Goal: Information Seeking & Learning: Learn about a topic

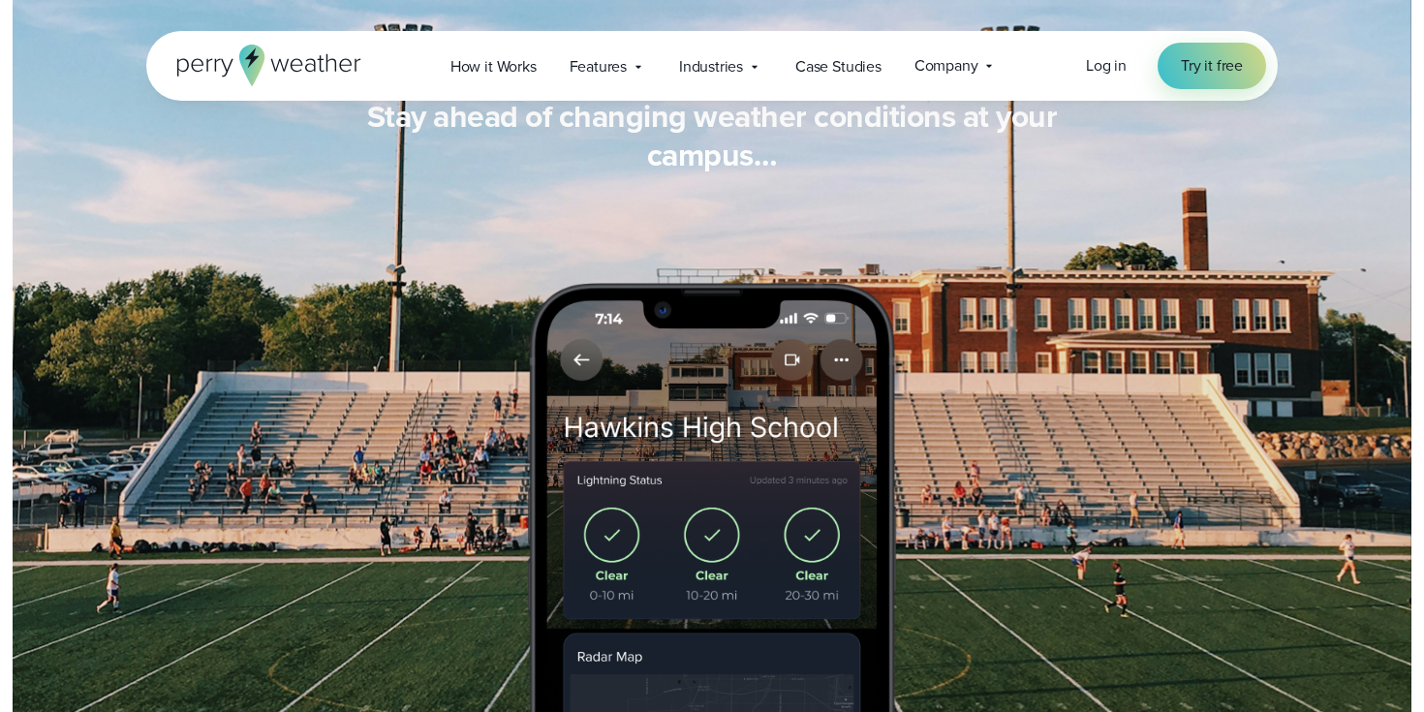
scroll to position [1470, 0]
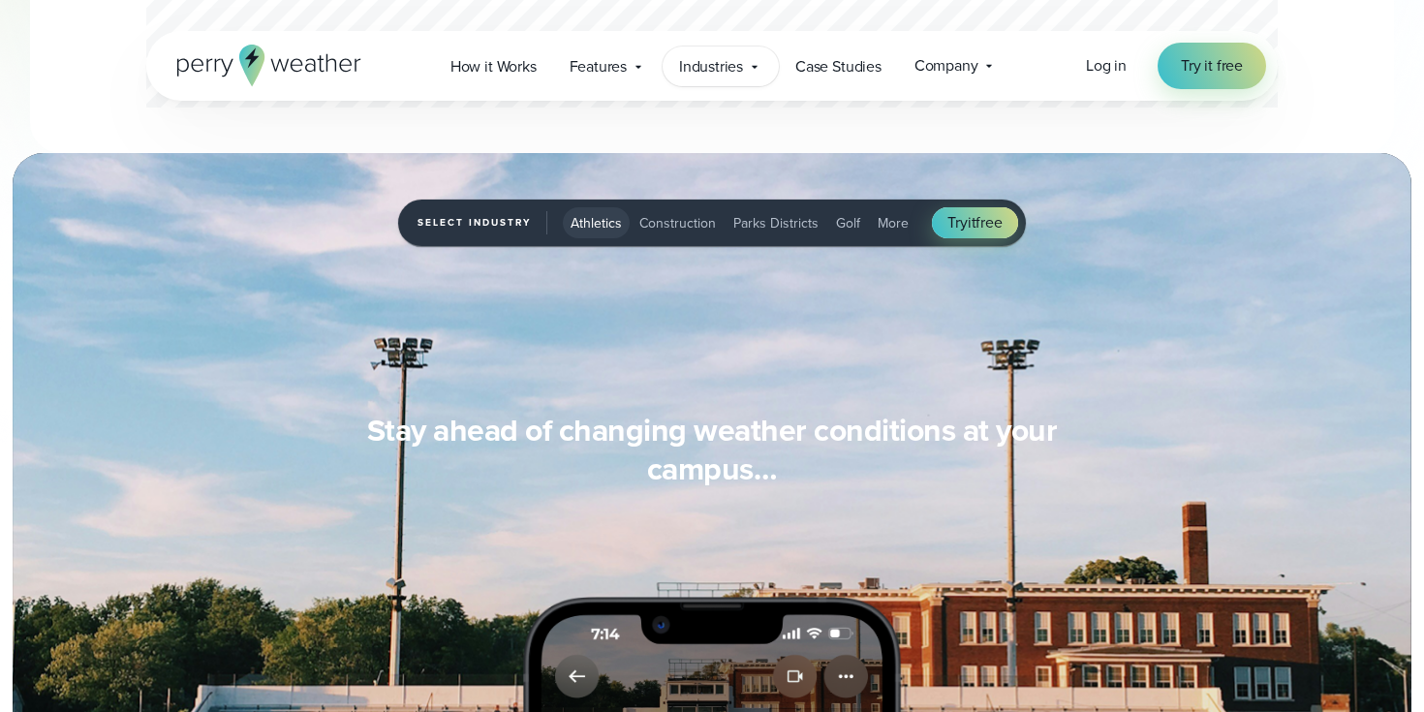
click at [749, 70] on icon at bounding box center [755, 67] width 16 height 16
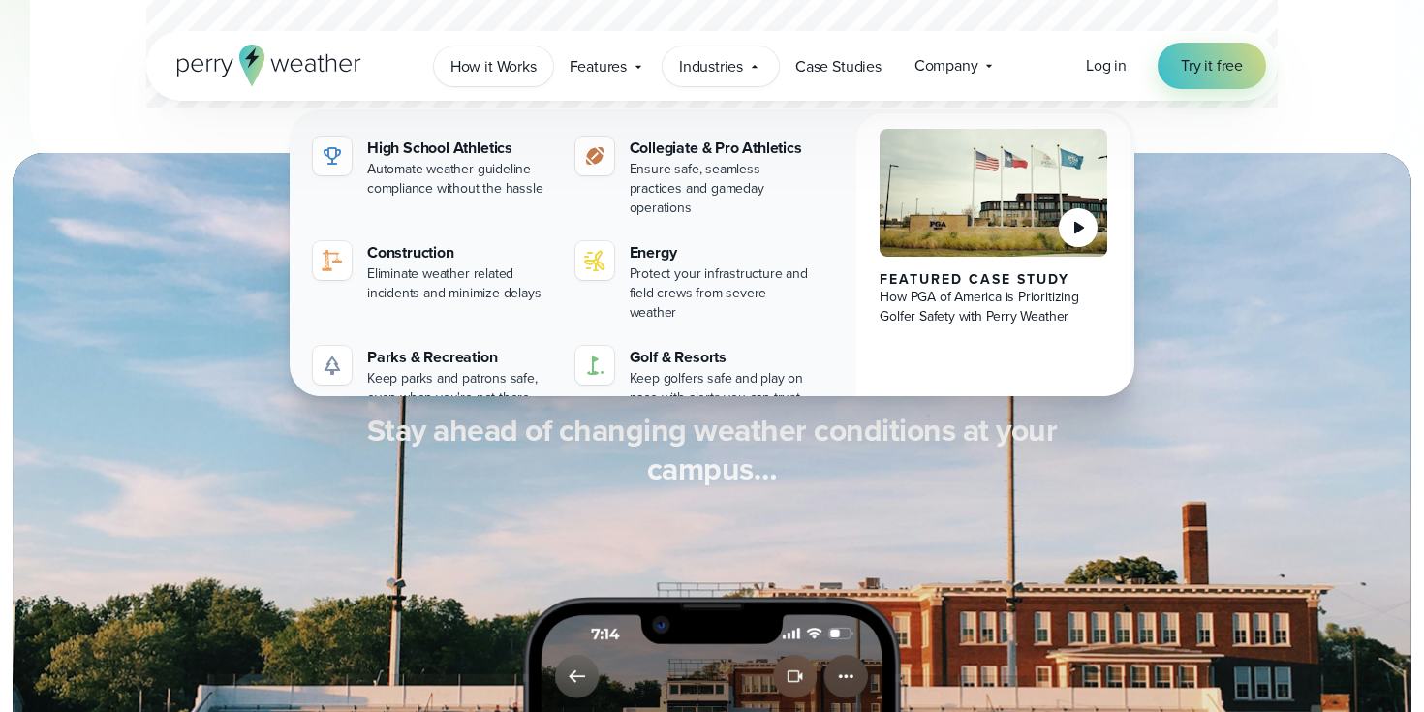
click at [493, 65] on span "How it Works" at bounding box center [494, 66] width 86 height 23
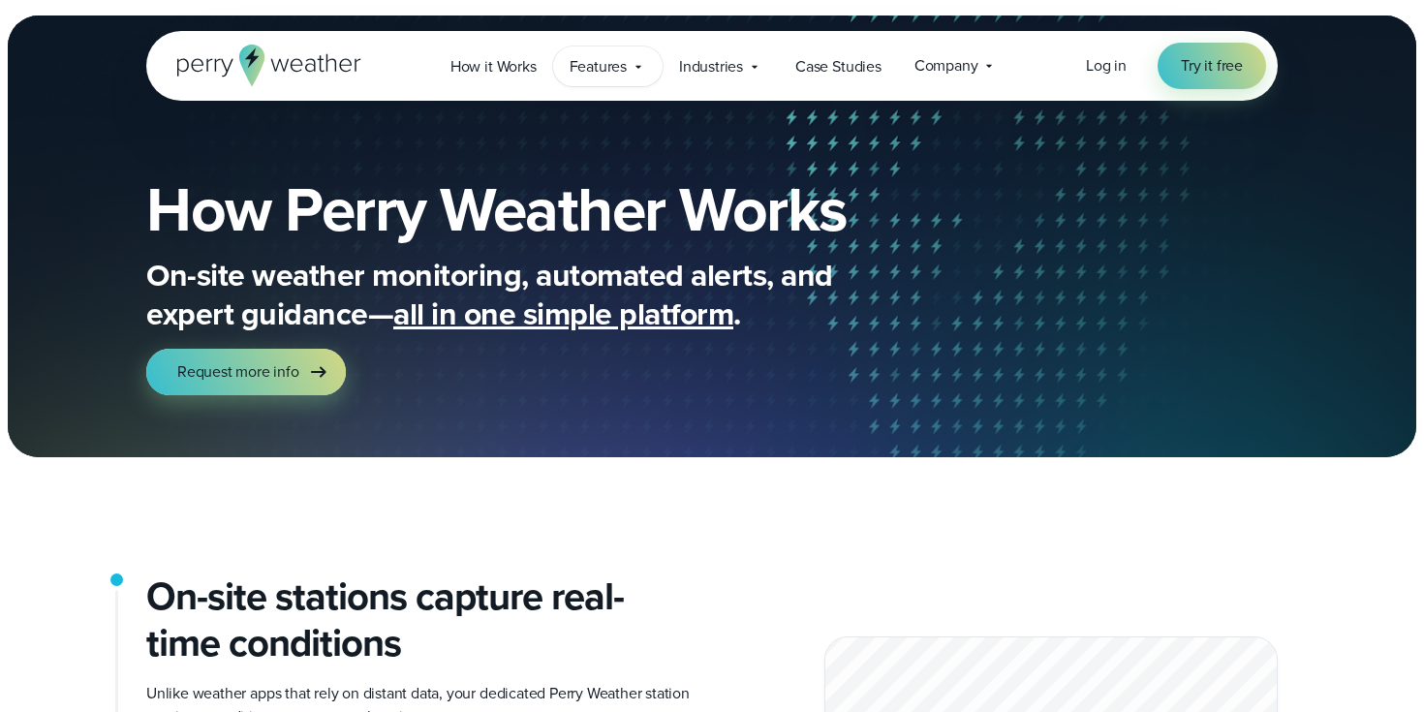
click at [641, 57] on div "Features Explore All Features Explore Perry Weather's on-site weather hardware …" at bounding box center [607, 67] width 109 height 40
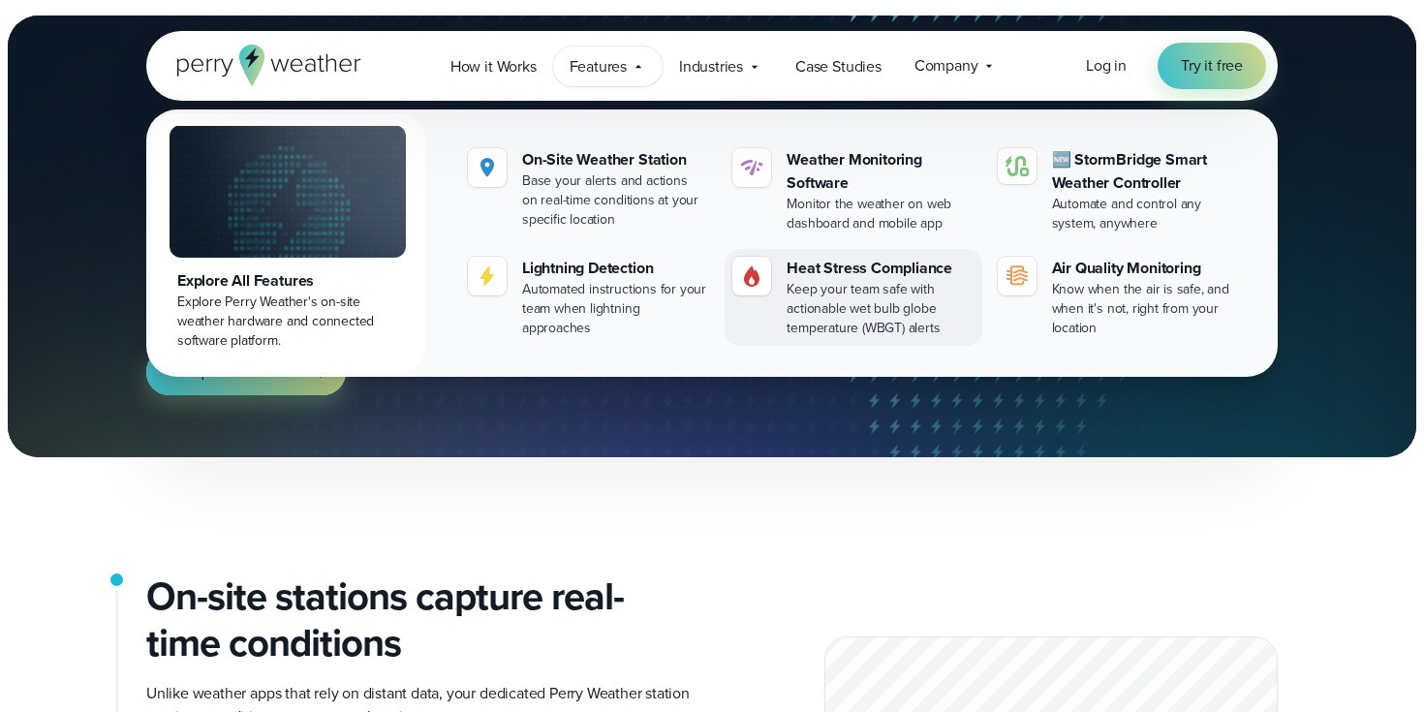
click at [875, 280] on div "Keep your team safe with actionable wet bulb globe temperature (WBGT) alerts" at bounding box center [880, 309] width 187 height 58
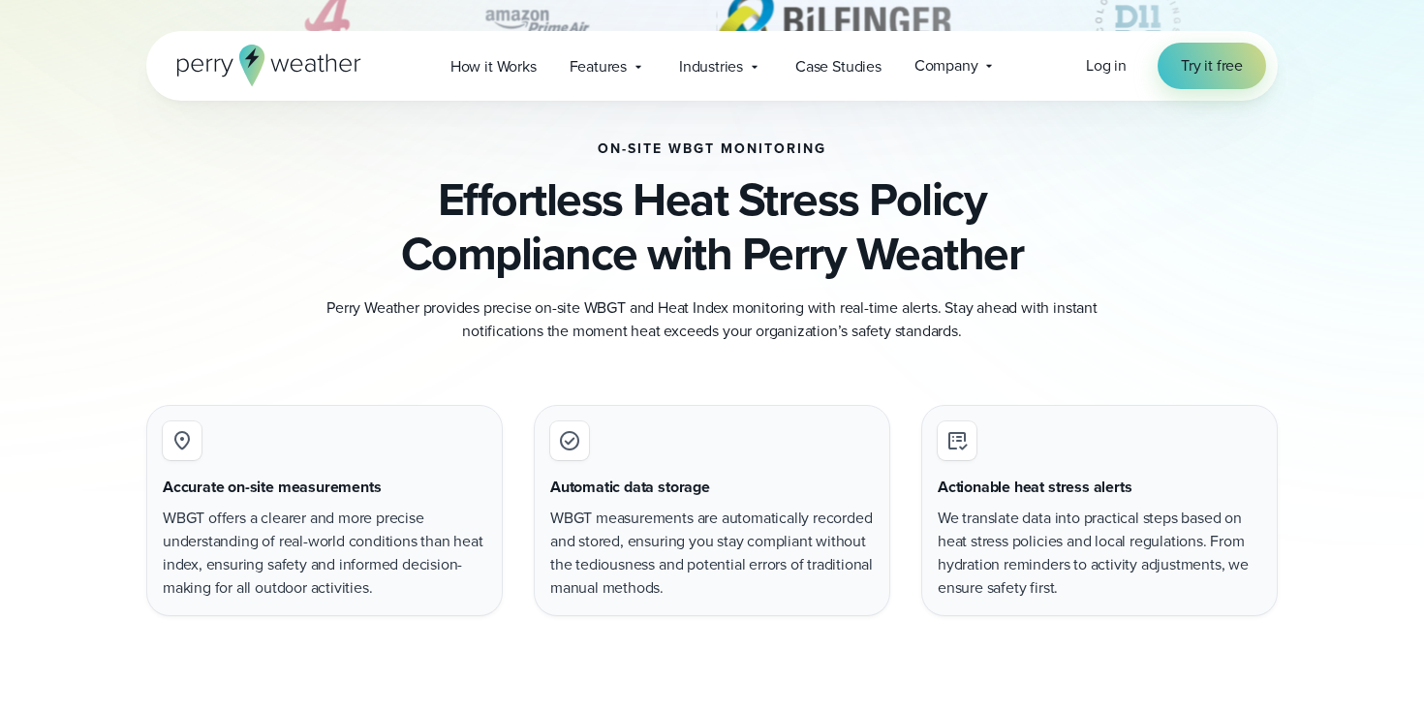
scroll to position [1024, 0]
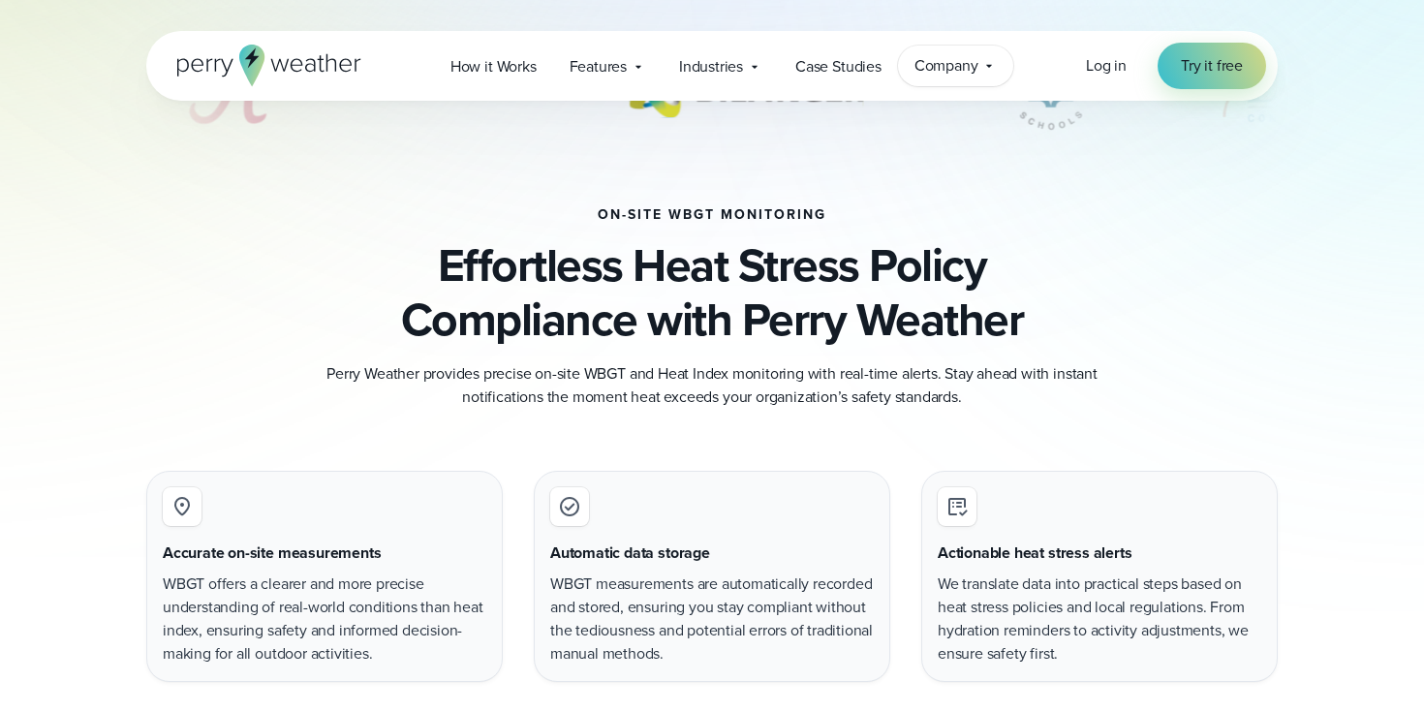
click at [973, 61] on span "Company" at bounding box center [947, 65] width 64 height 23
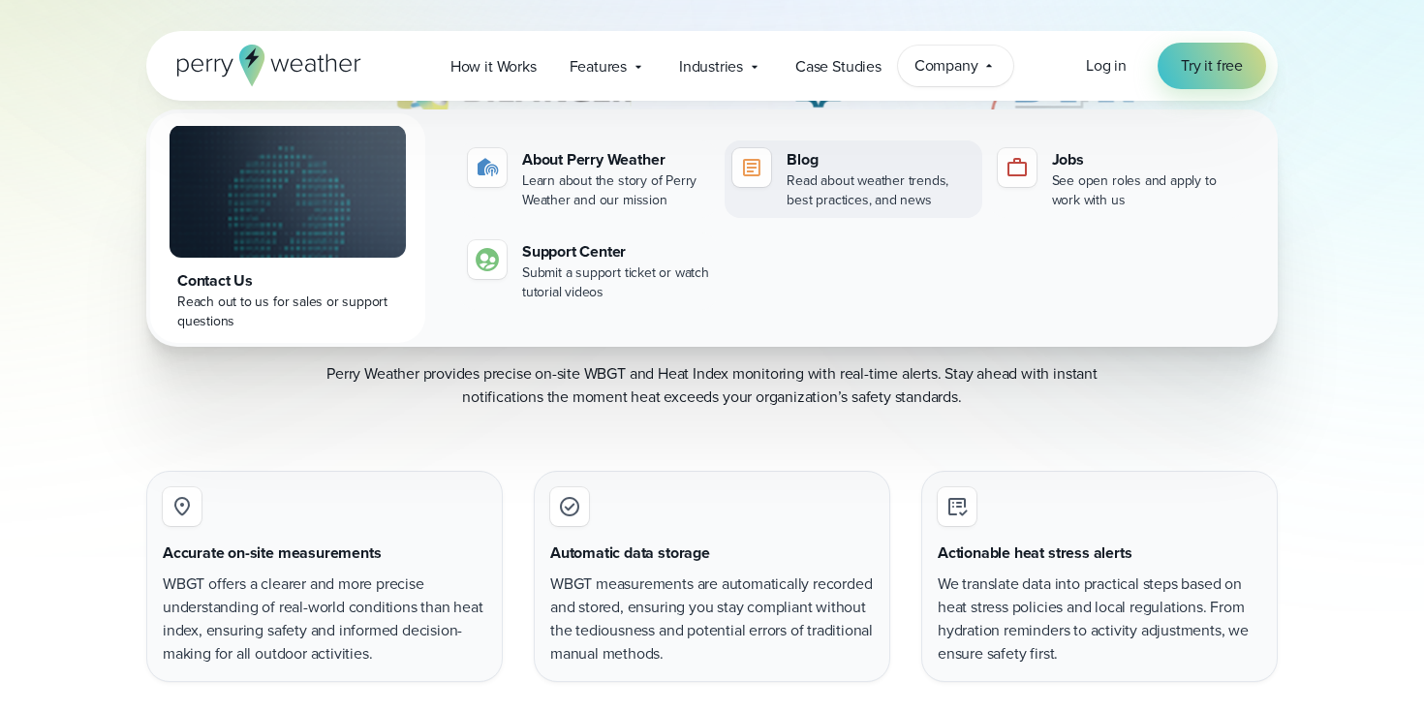
click at [832, 173] on div "Read about weather trends, best practices, and news" at bounding box center [880, 190] width 187 height 39
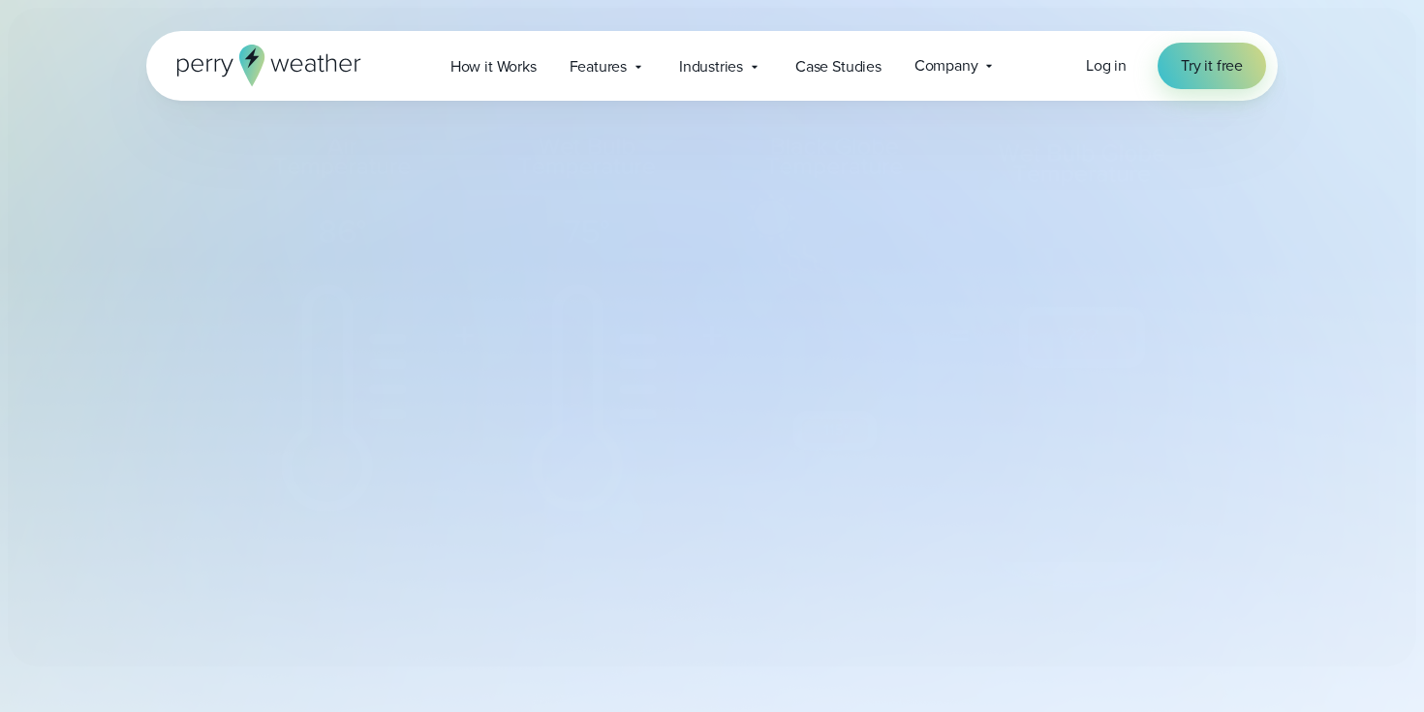
select select "***"
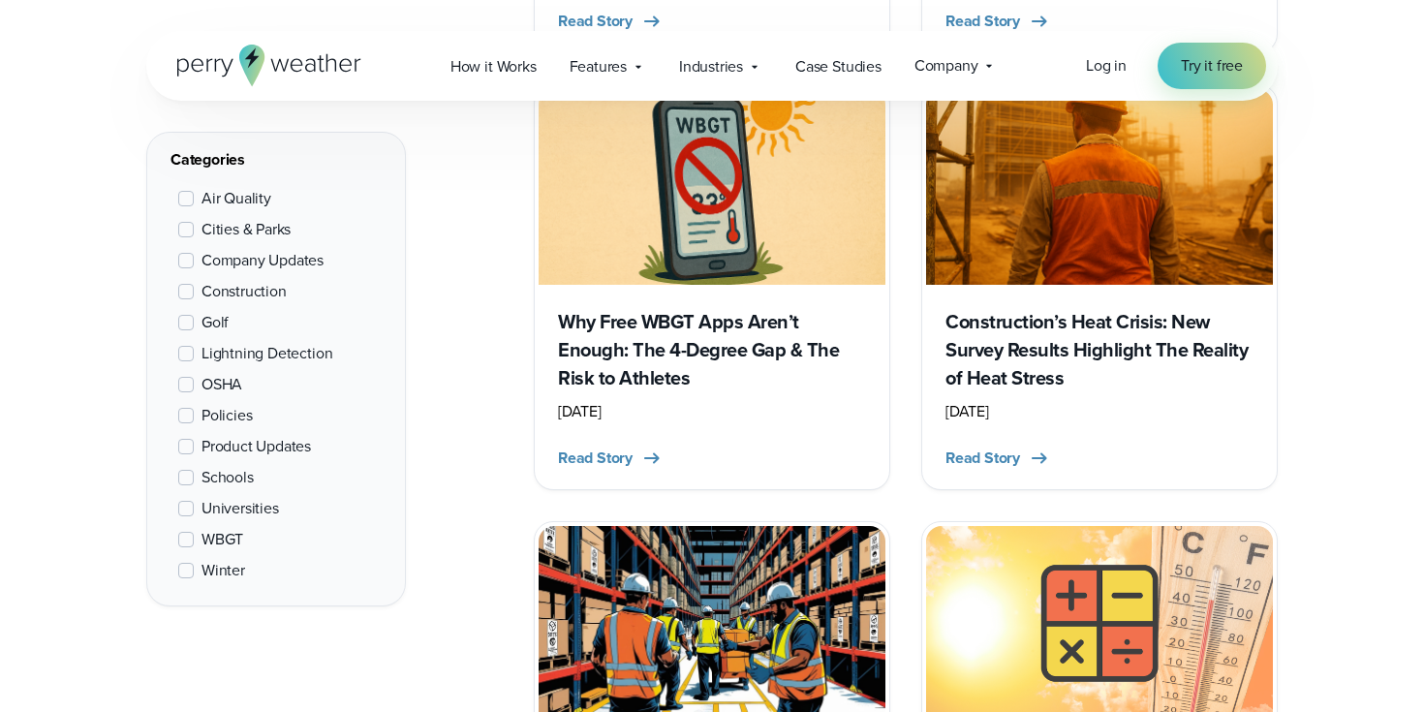
scroll to position [902, 0]
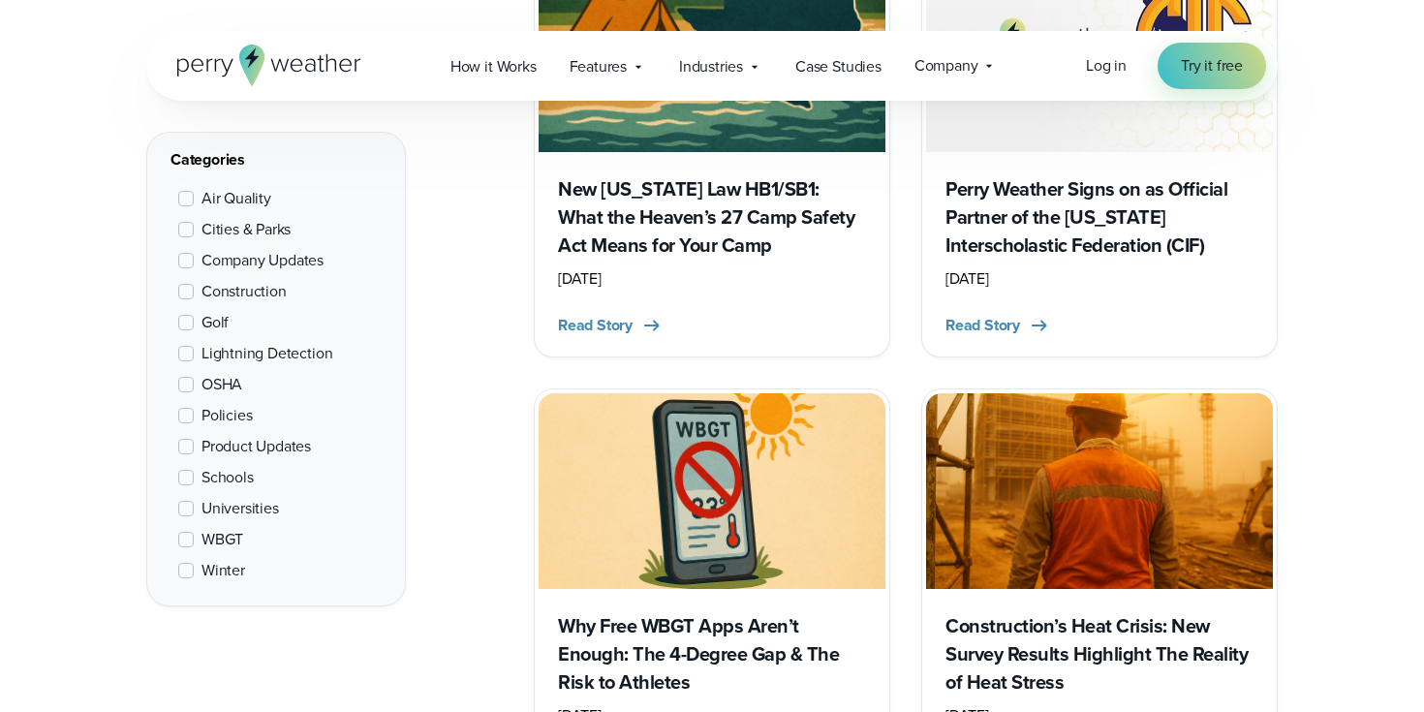
click at [188, 388] on span at bounding box center [186, 385] width 16 height 16
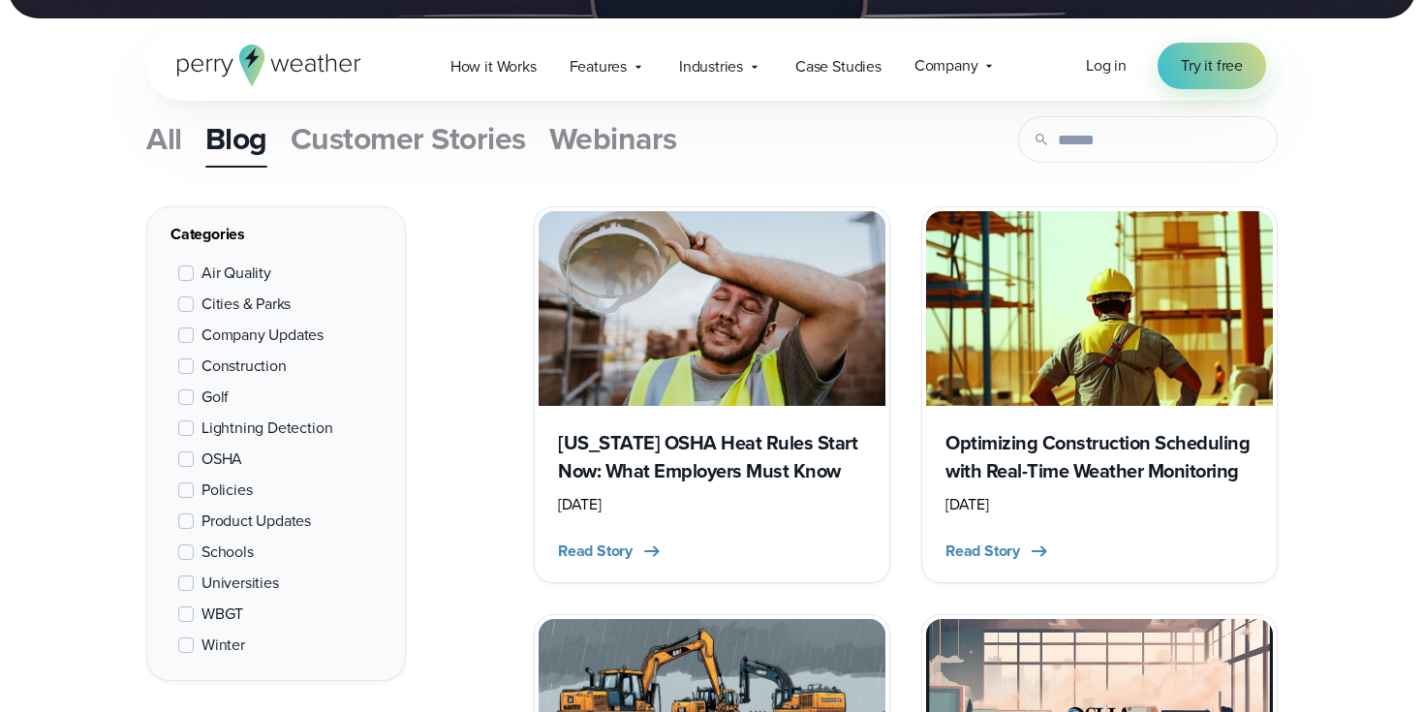
scroll to position [658, 0]
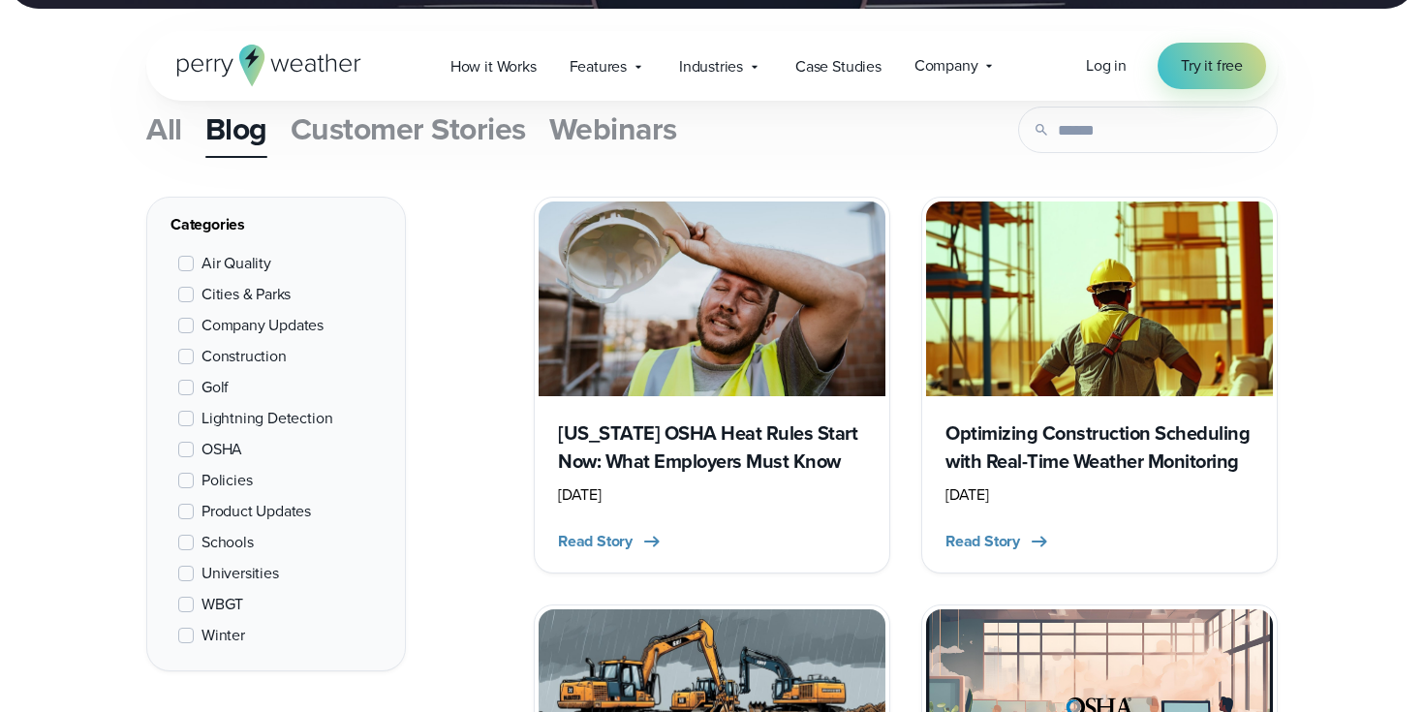
click at [194, 452] on label "OSHA" at bounding box center [210, 449] width 64 height 23
